Goal: Task Accomplishment & Management: Use online tool/utility

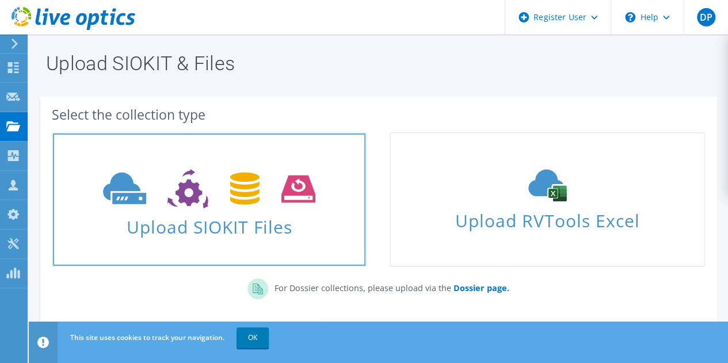
click at [268, 228] on span "Upload SIOKIT Files" at bounding box center [209, 223] width 313 height 25
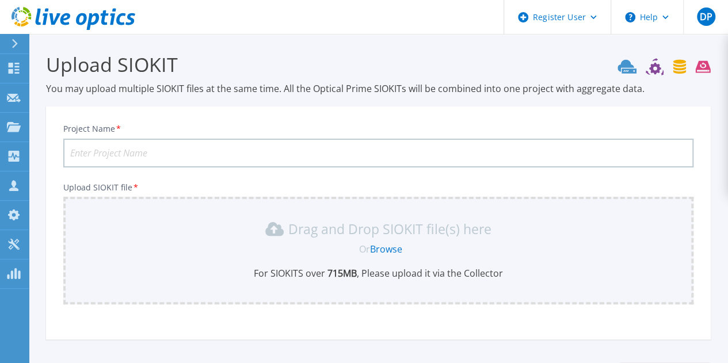
click at [129, 147] on input "Project Name *" at bounding box center [378, 153] width 630 height 29
type input "FEDNET UNITY MEYDAN"
click at [385, 249] on link "Browse" at bounding box center [386, 249] width 32 height 13
click at [390, 250] on link "Browse" at bounding box center [386, 249] width 32 height 13
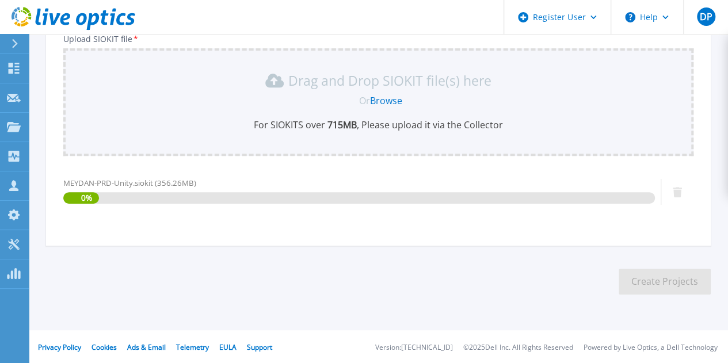
scroll to position [150, 0]
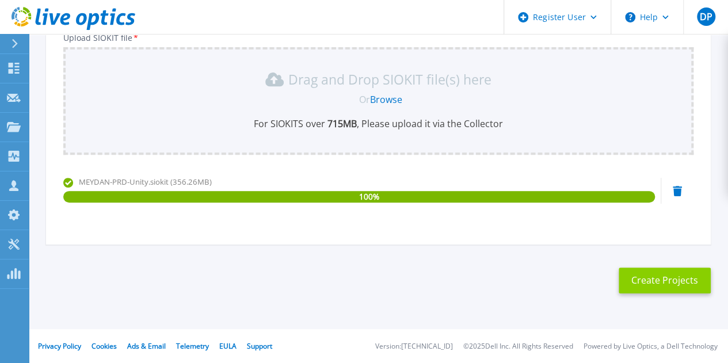
click at [646, 285] on button "Create Projects" at bounding box center [665, 281] width 92 height 26
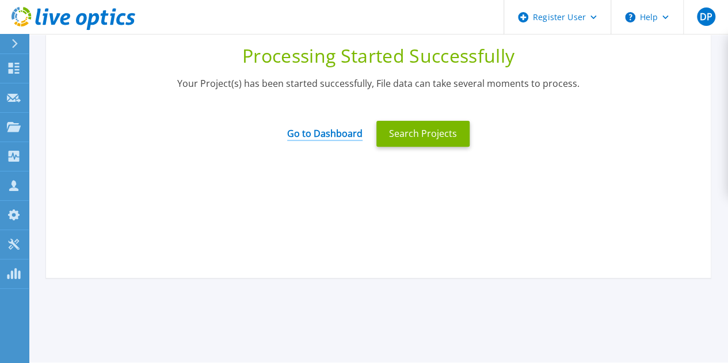
click at [327, 134] on link "Go to Dashboard" at bounding box center [324, 130] width 75 height 22
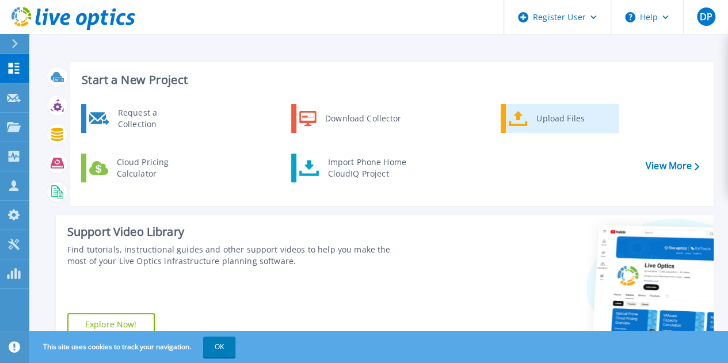
click at [554, 116] on div "Upload Files" at bounding box center [573, 118] width 85 height 23
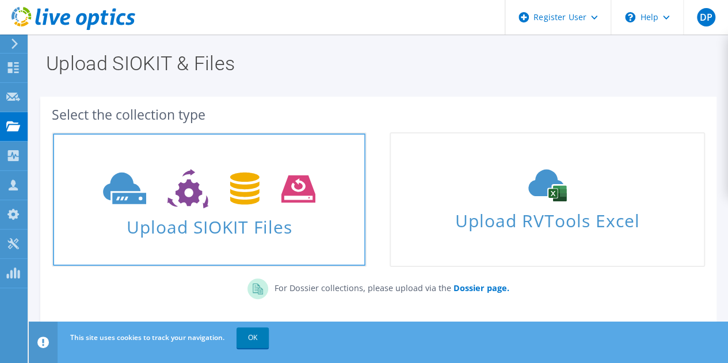
click at [185, 203] on use at bounding box center [209, 189] width 212 height 40
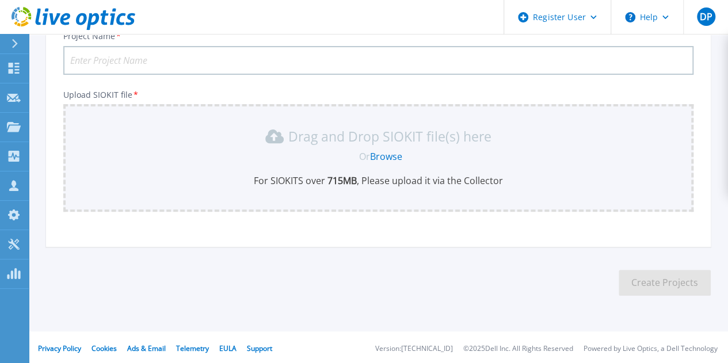
scroll to position [95, 0]
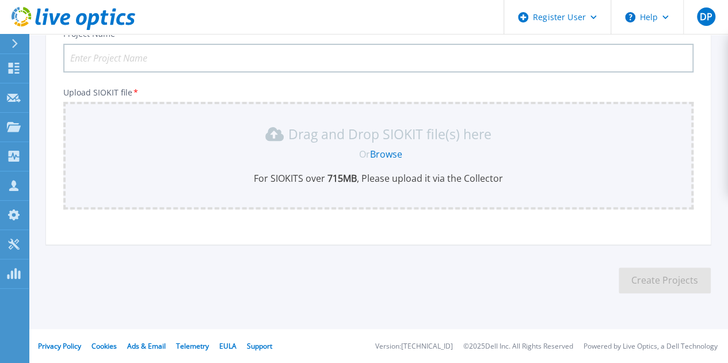
click at [178, 57] on input "Project Name *" at bounding box center [378, 58] width 630 height 29
drag, startPoint x: 144, startPoint y: 57, endPoint x: 180, endPoint y: 58, distance: 35.7
click at [180, 58] on input "FEDNET UNITY MEYDAN" at bounding box center [378, 58] width 630 height 29
type input "FEDNET UNITY MASDAR"
click at [394, 152] on link "Browse" at bounding box center [386, 154] width 32 height 13
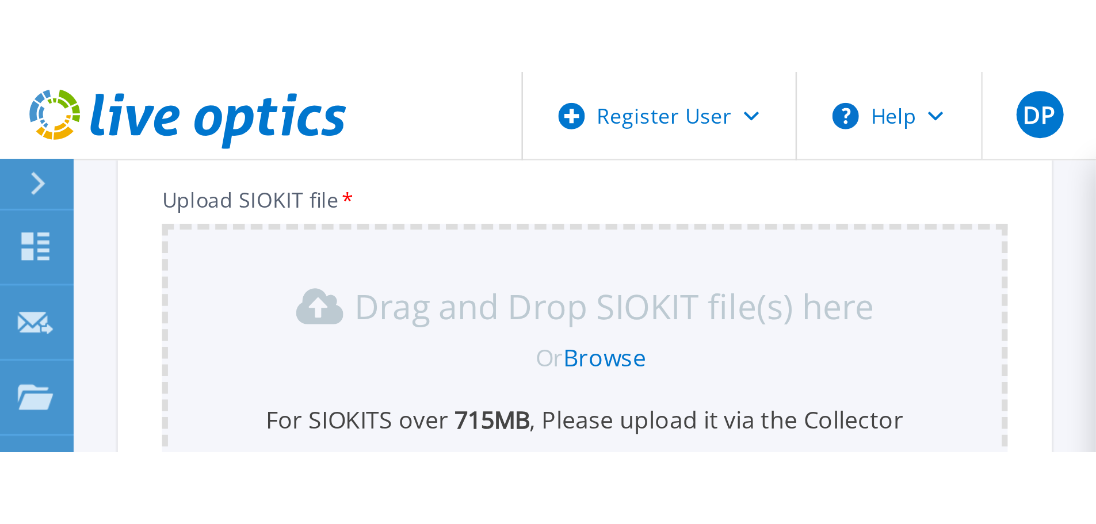
scroll to position [0, 0]
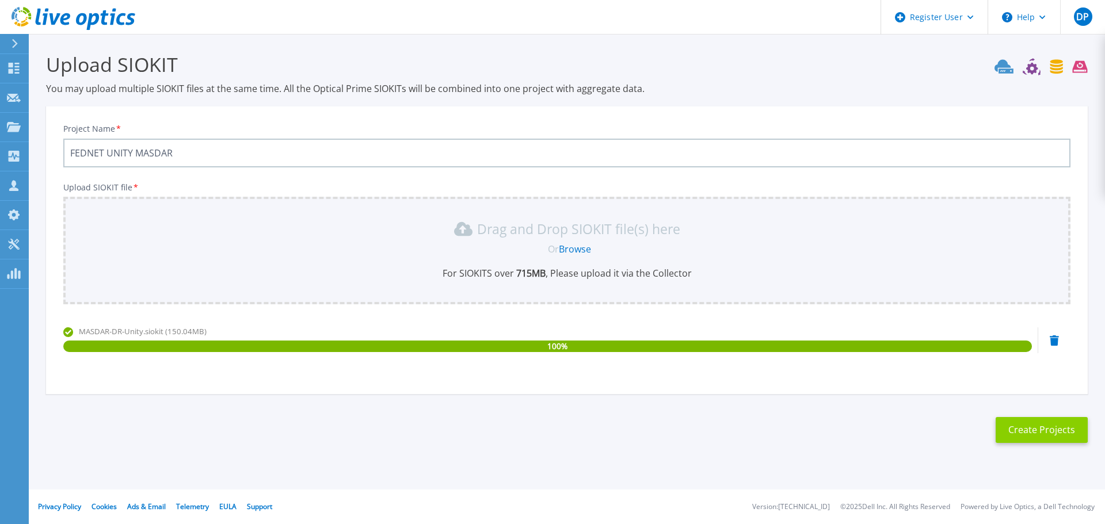
click at [736, 363] on button "Create Projects" at bounding box center [1042, 430] width 92 height 26
